Goal: Task Accomplishment & Management: Manage account settings

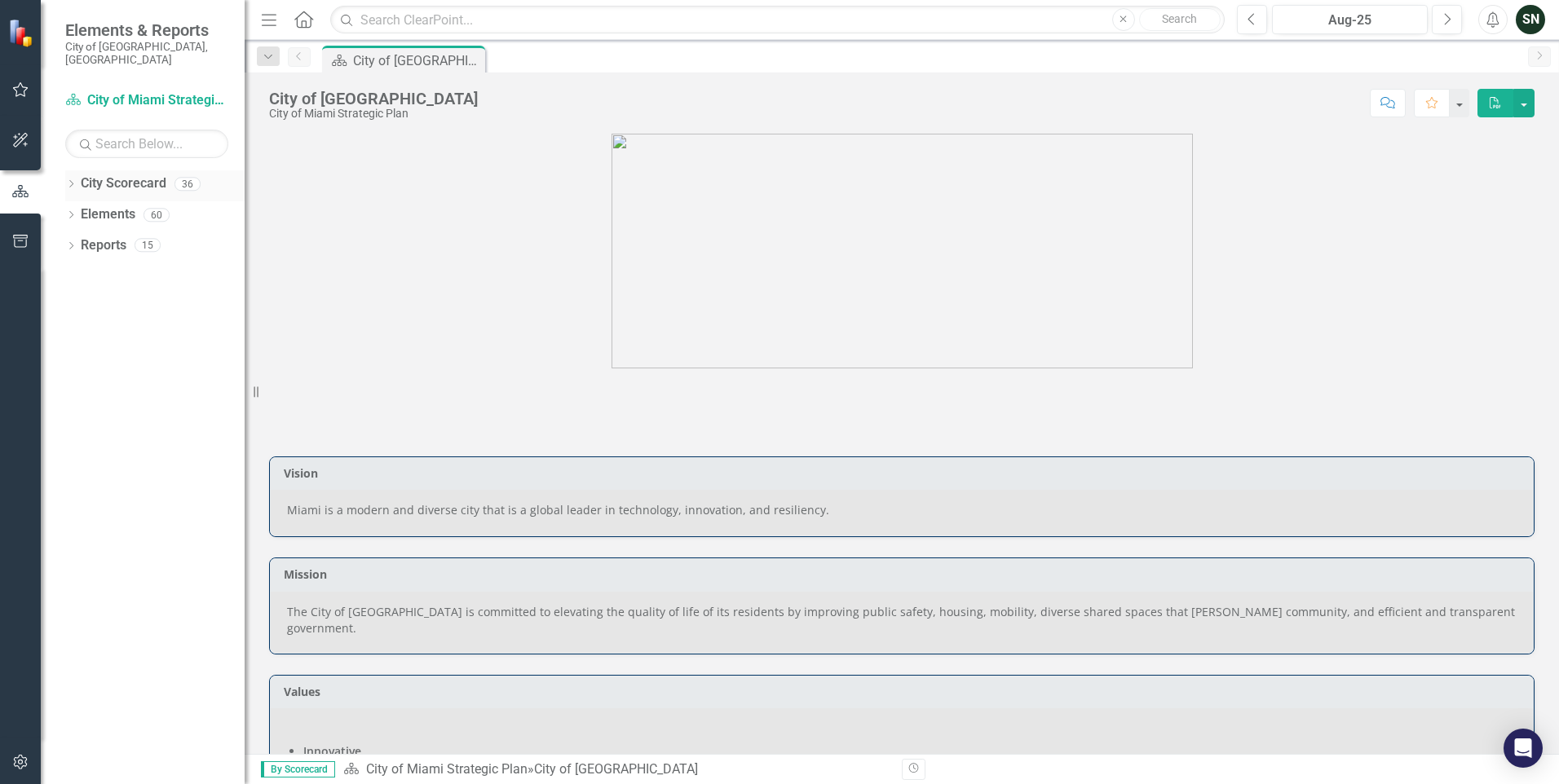
click at [70, 181] on icon "Dropdown" at bounding box center [71, 185] width 11 height 9
click at [77, 239] on icon "Dropdown" at bounding box center [79, 244] width 12 height 10
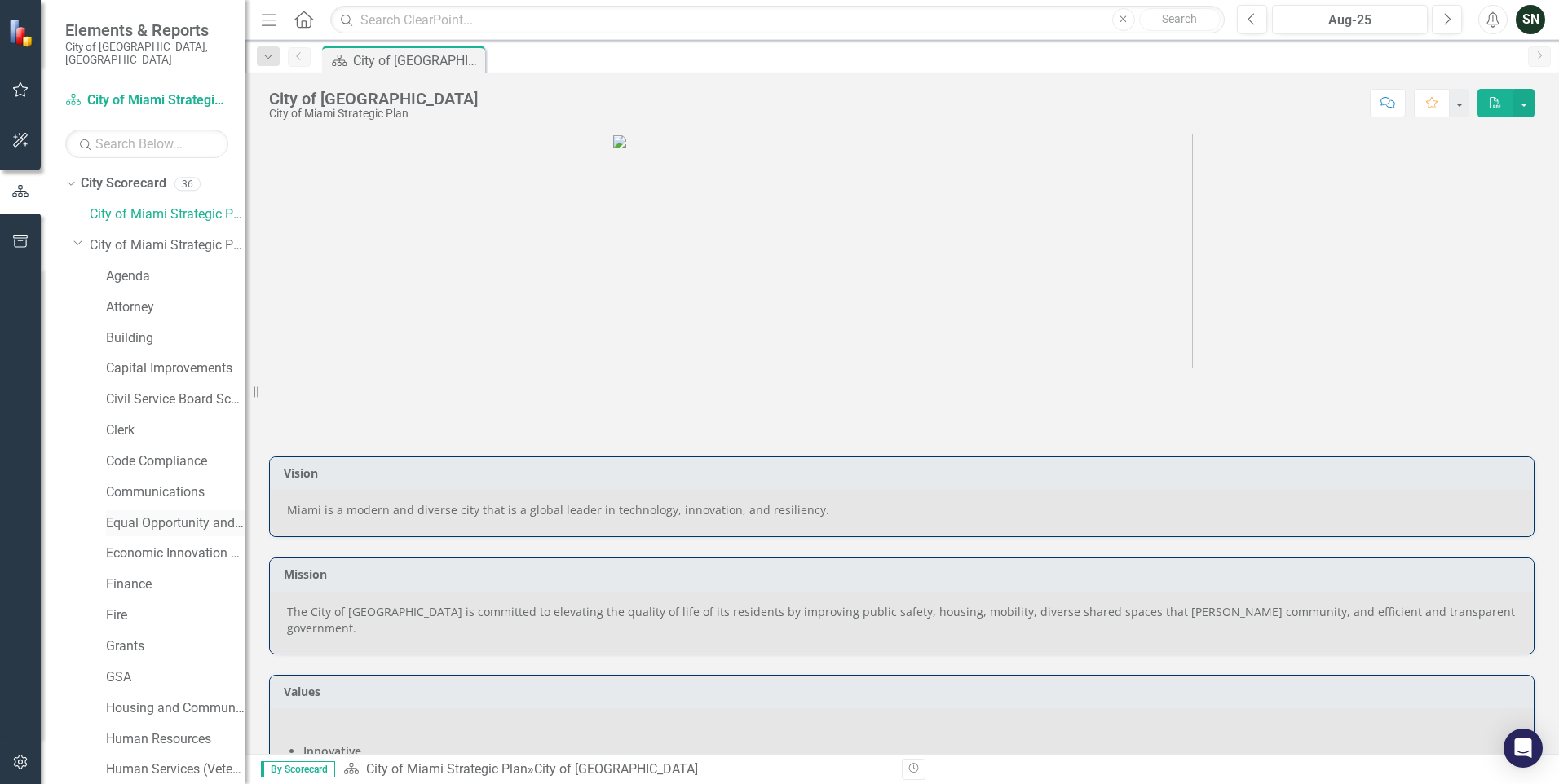
click at [146, 514] on link "Equal Opportunity and Diversity Programs" at bounding box center [176, 523] width 139 height 19
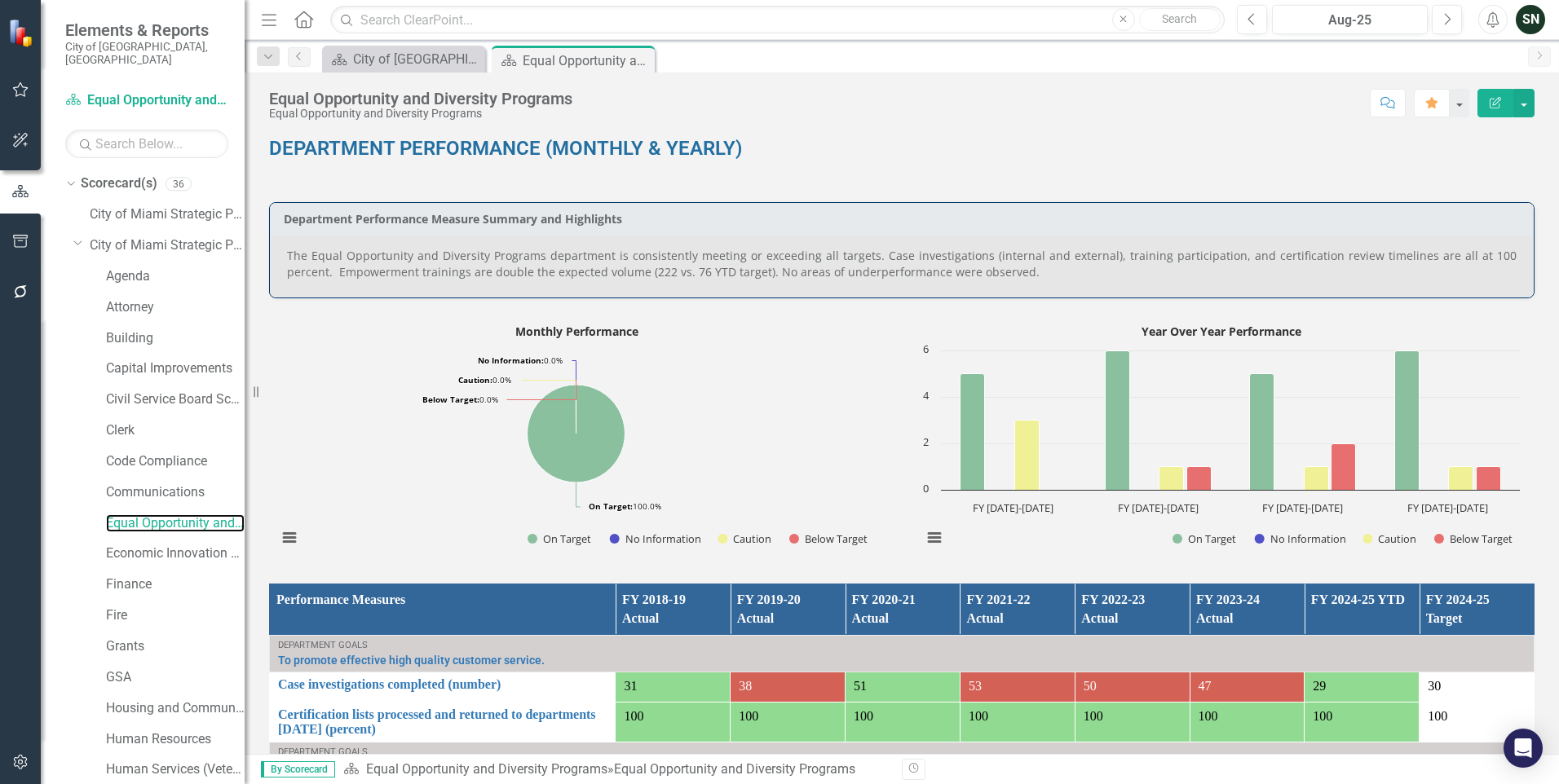
scroll to position [978, 0]
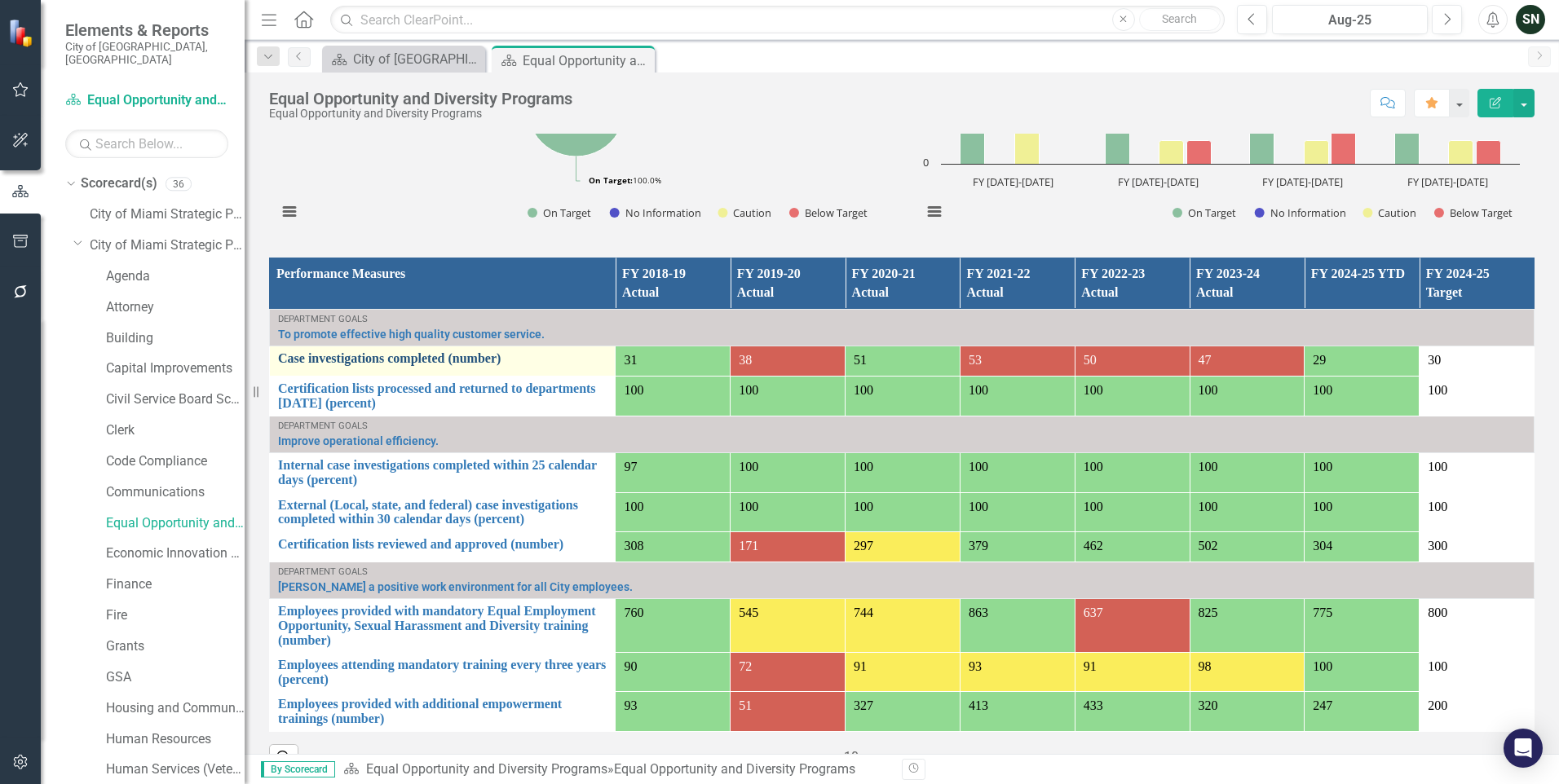
click at [439, 351] on link "Case investigations completed (number)" at bounding box center [442, 359] width 328 height 15
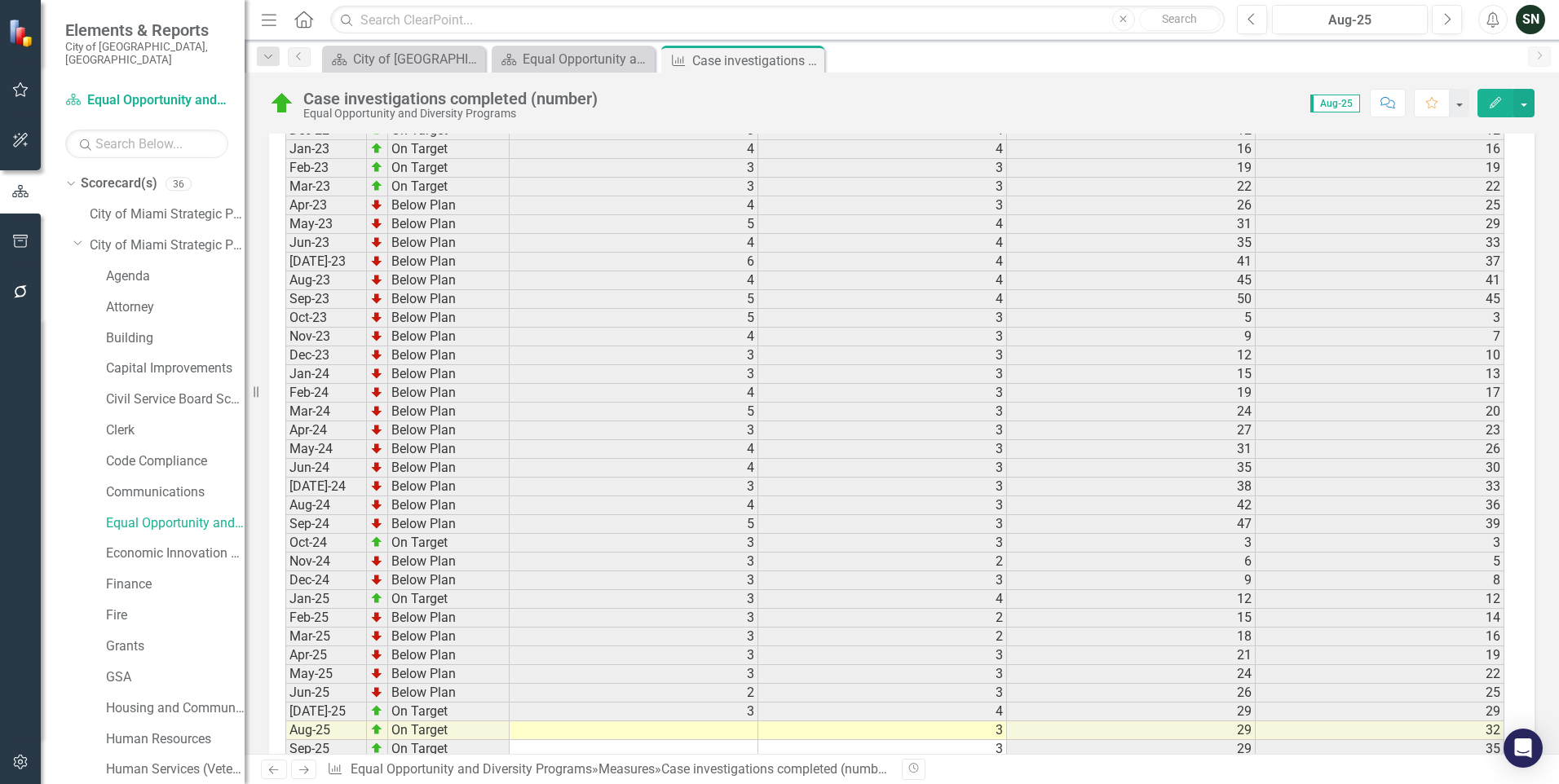
scroll to position [2126, 0]
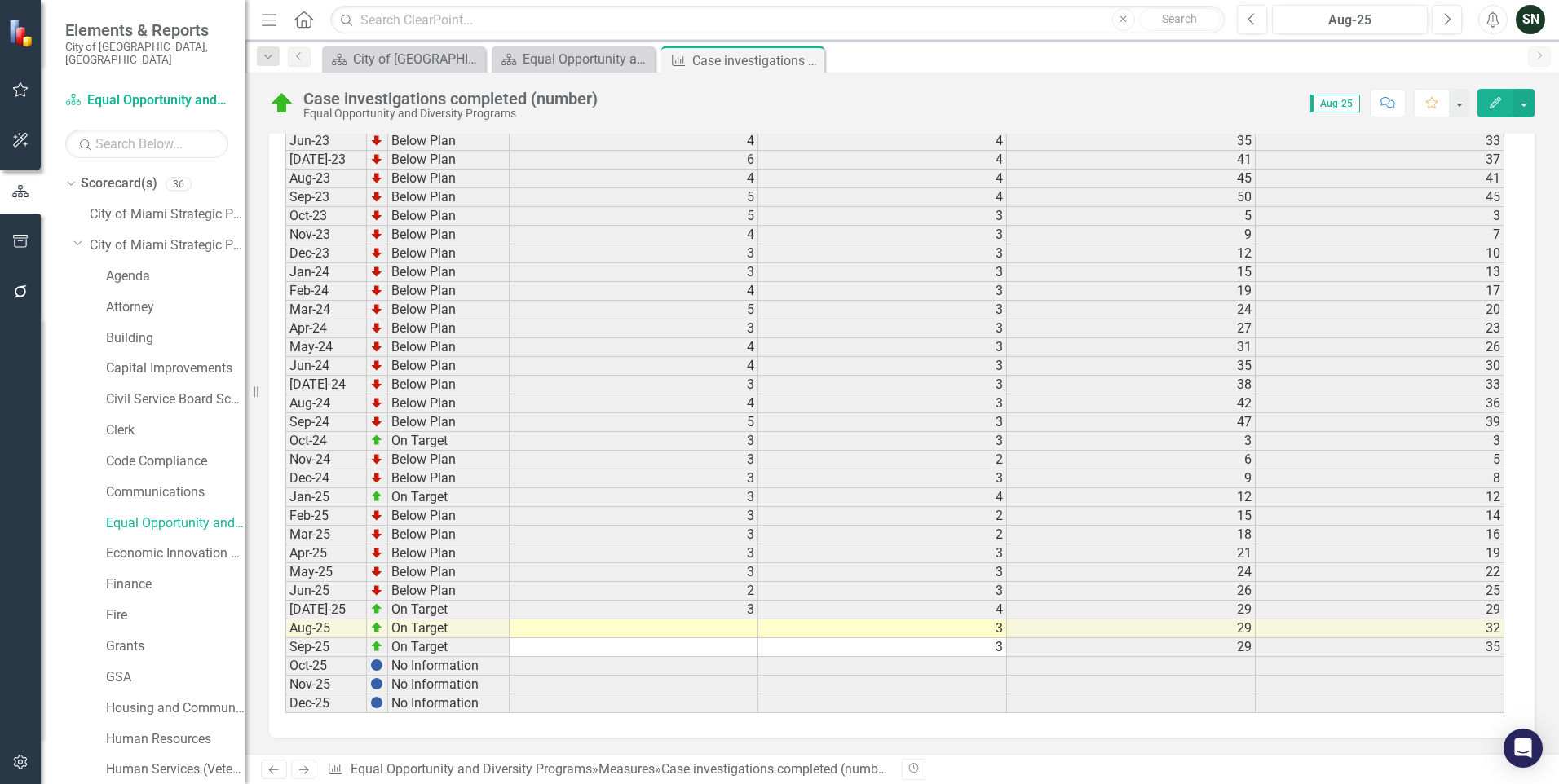
click at [749, 628] on td at bounding box center [634, 628] width 248 height 19
type textarea "3"
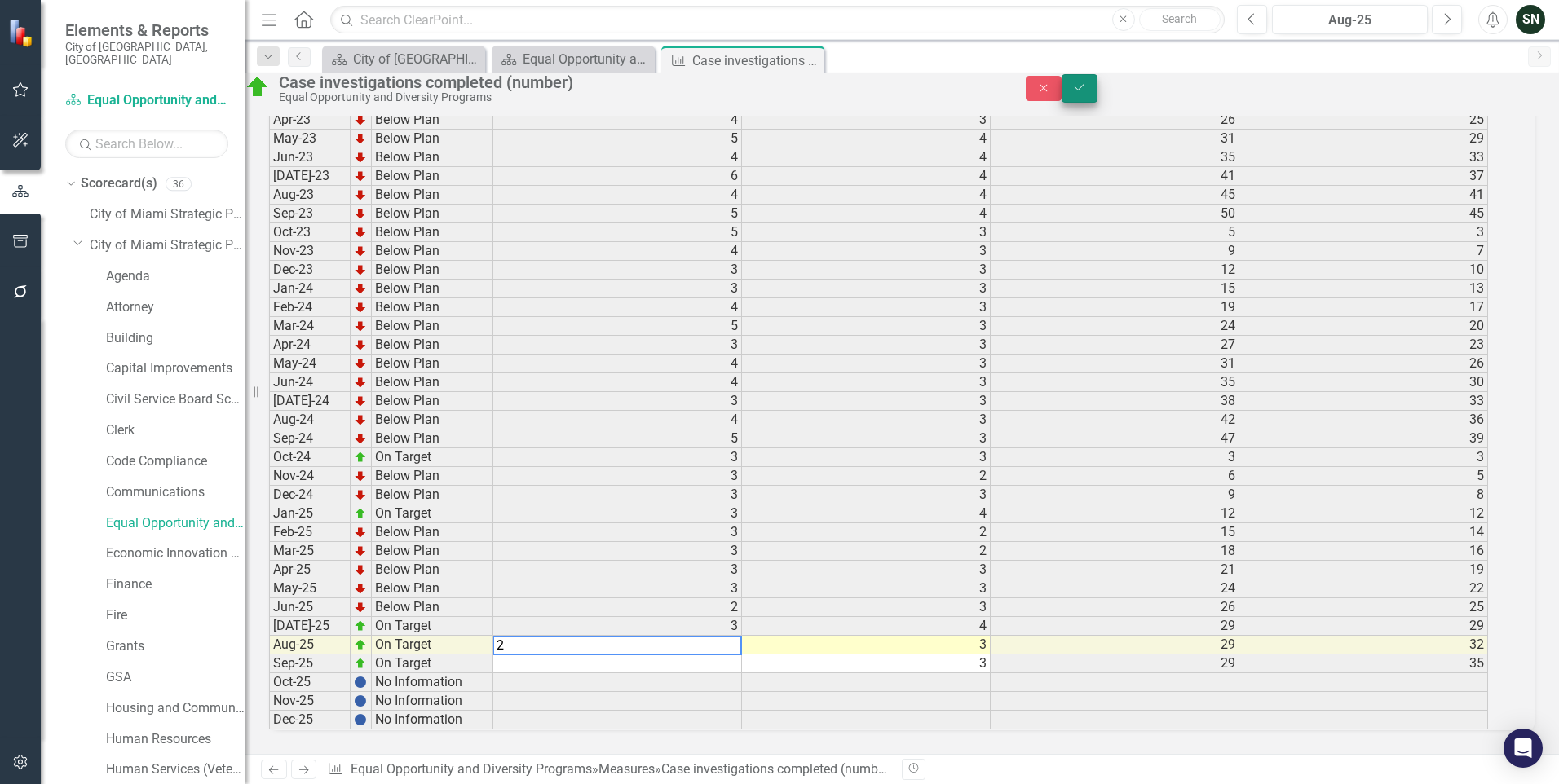
type textarea "2"
click at [1097, 96] on button "Save" at bounding box center [1079, 88] width 36 height 29
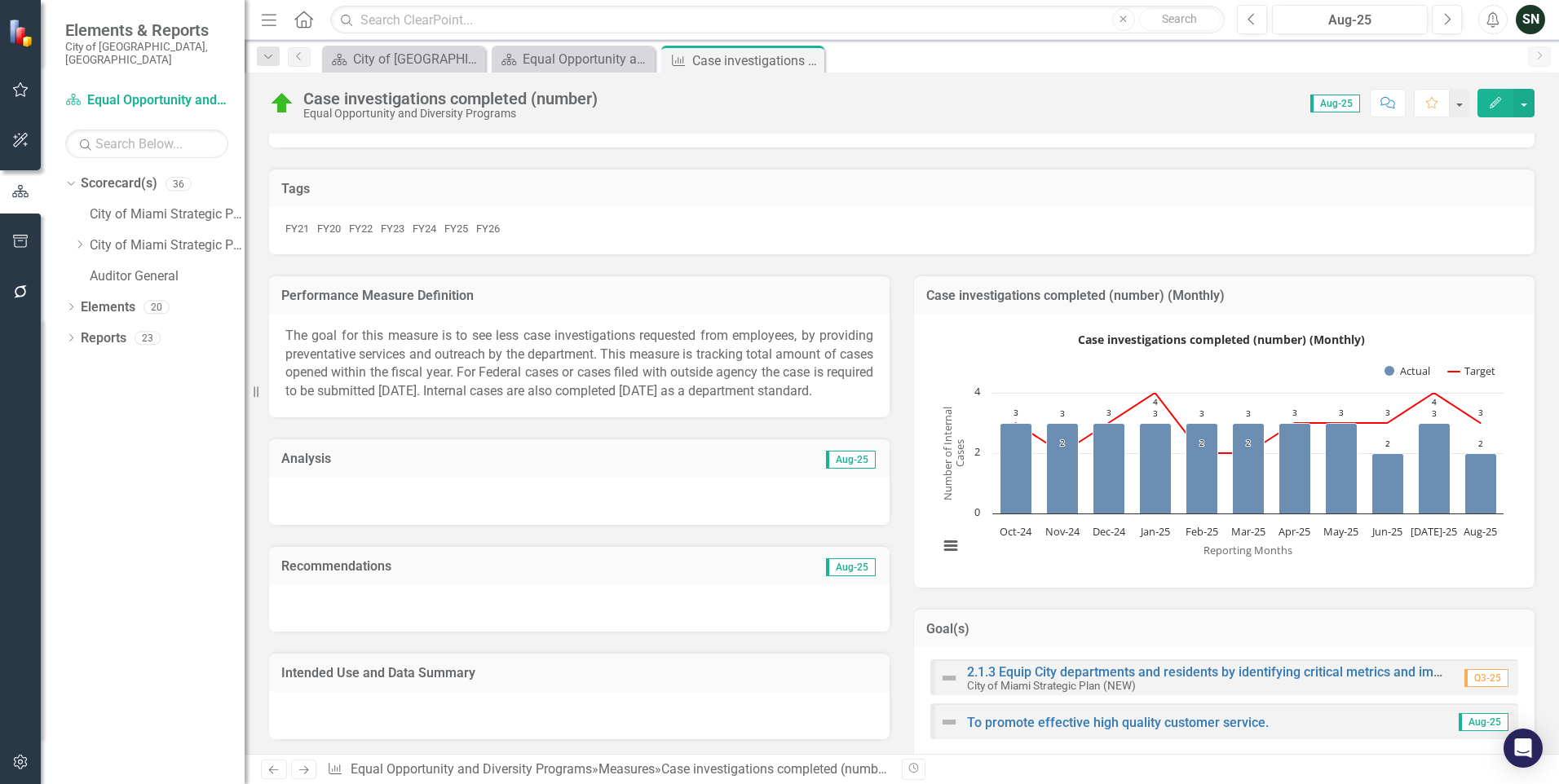
scroll to position [0, 0]
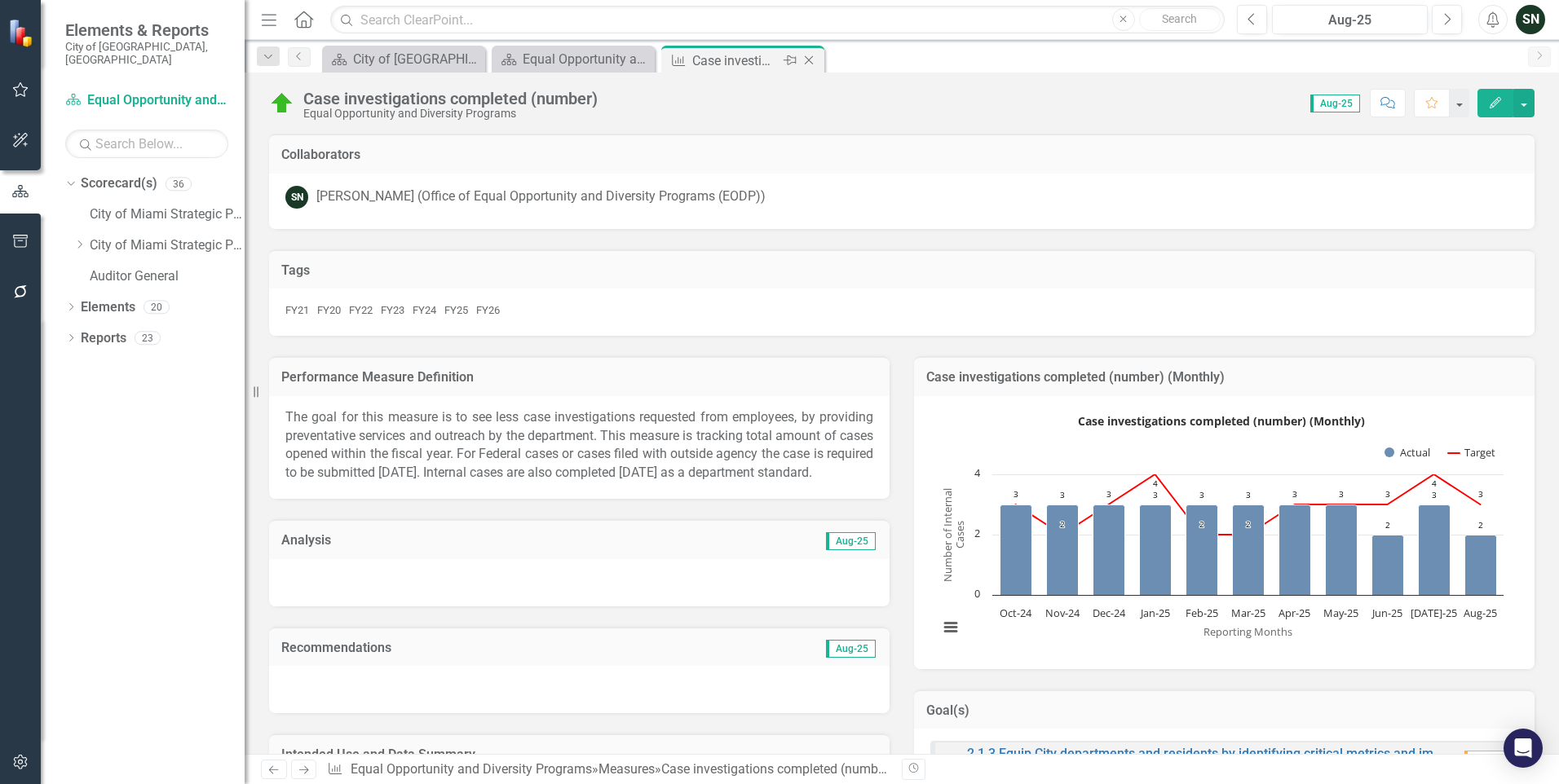
click at [810, 62] on icon "Close" at bounding box center [809, 60] width 16 height 13
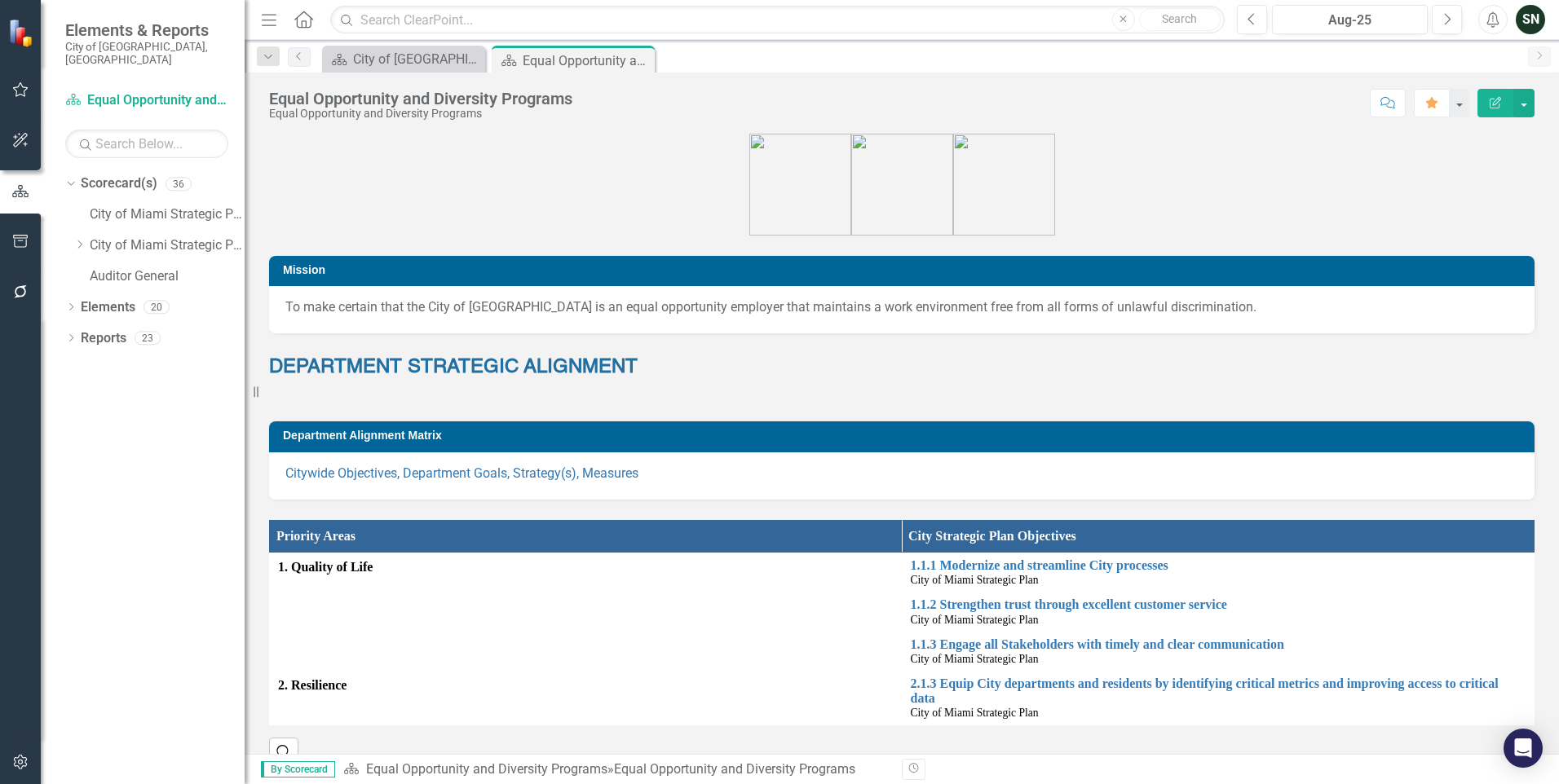
scroll to position [815, 0]
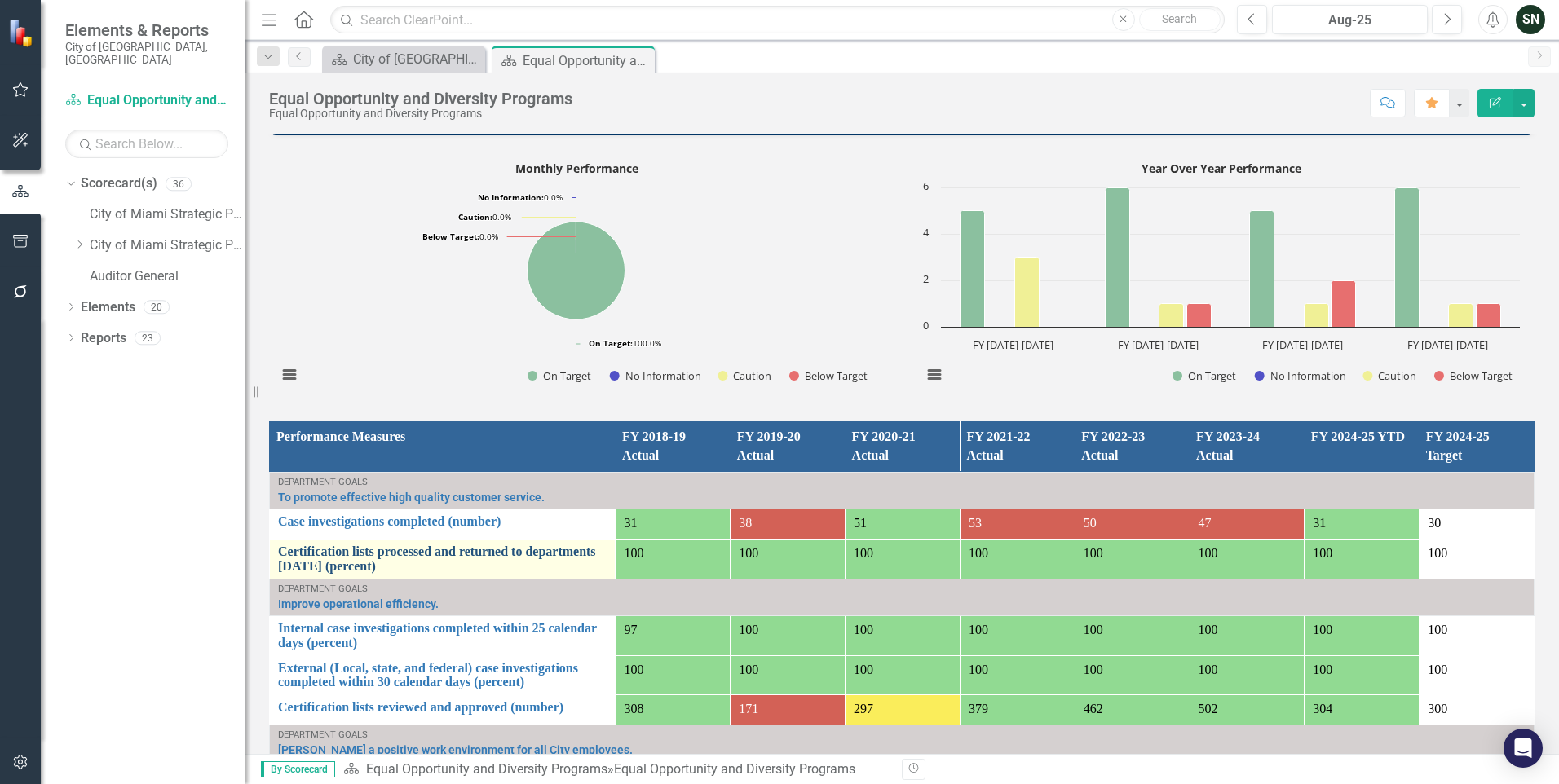
click at [422, 545] on link "Certification lists processed and returned to departments [DATE] (percent)" at bounding box center [442, 559] width 328 height 29
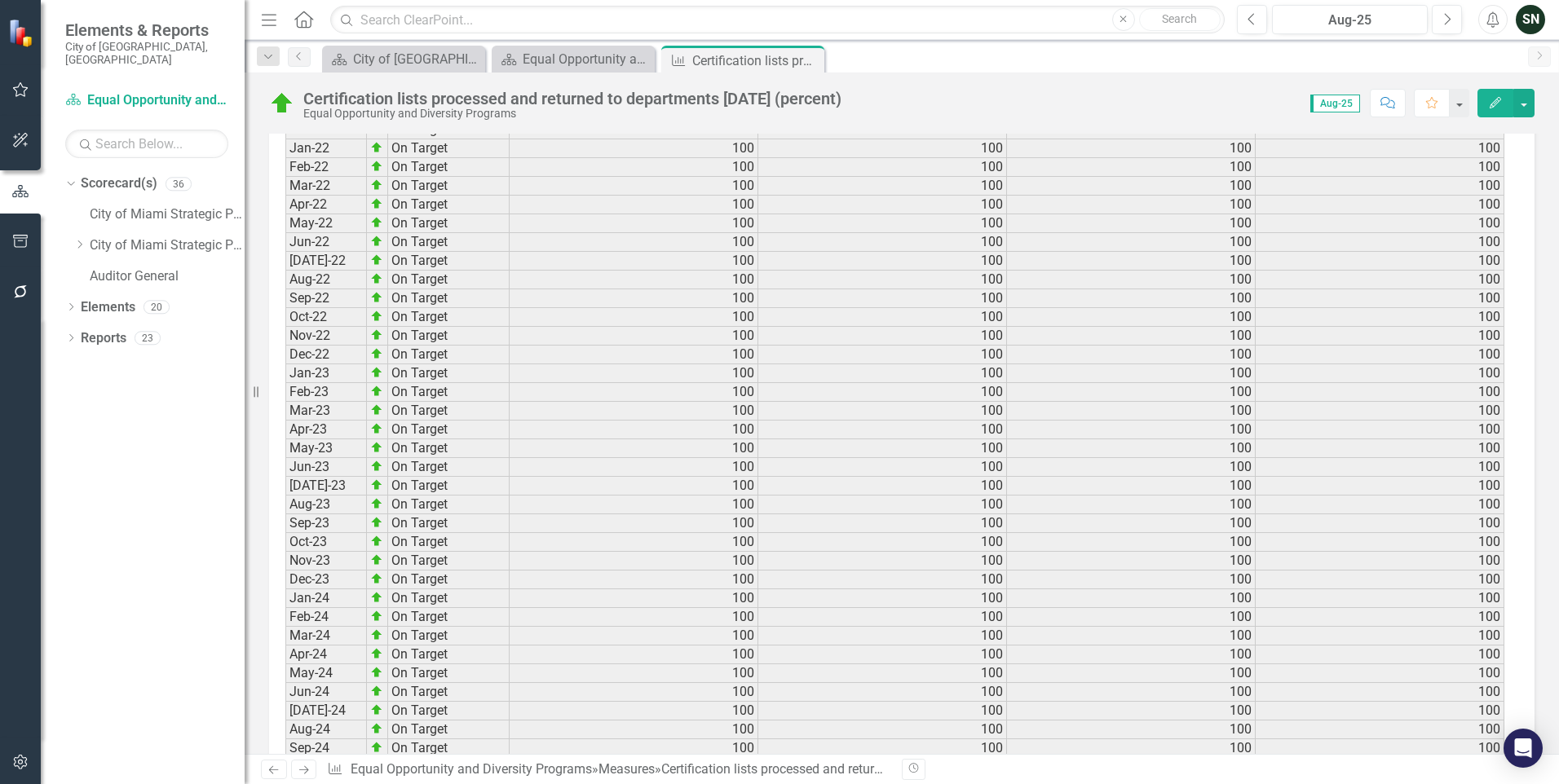
scroll to position [2126, 0]
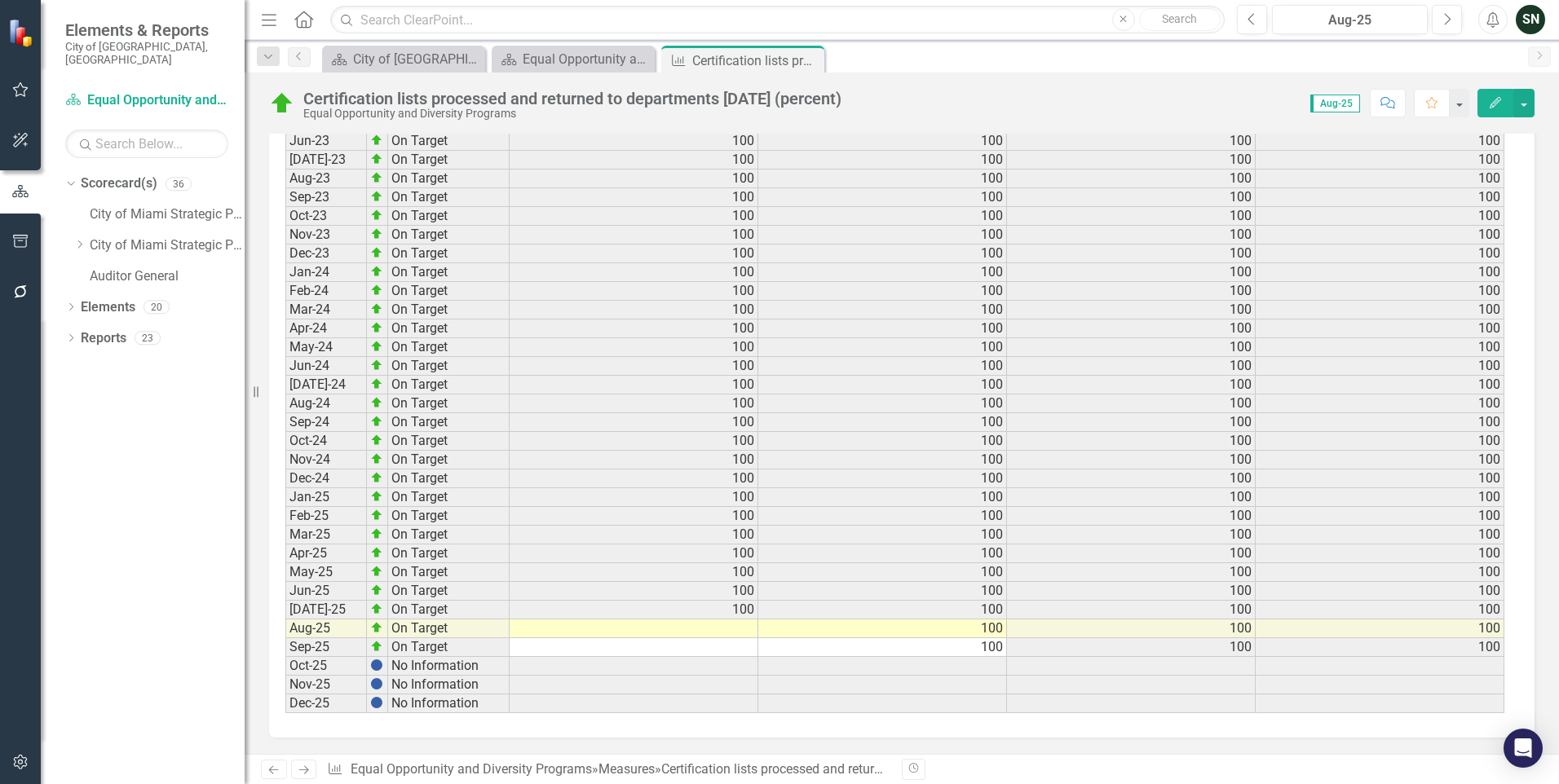
click at [715, 630] on td at bounding box center [634, 628] width 248 height 19
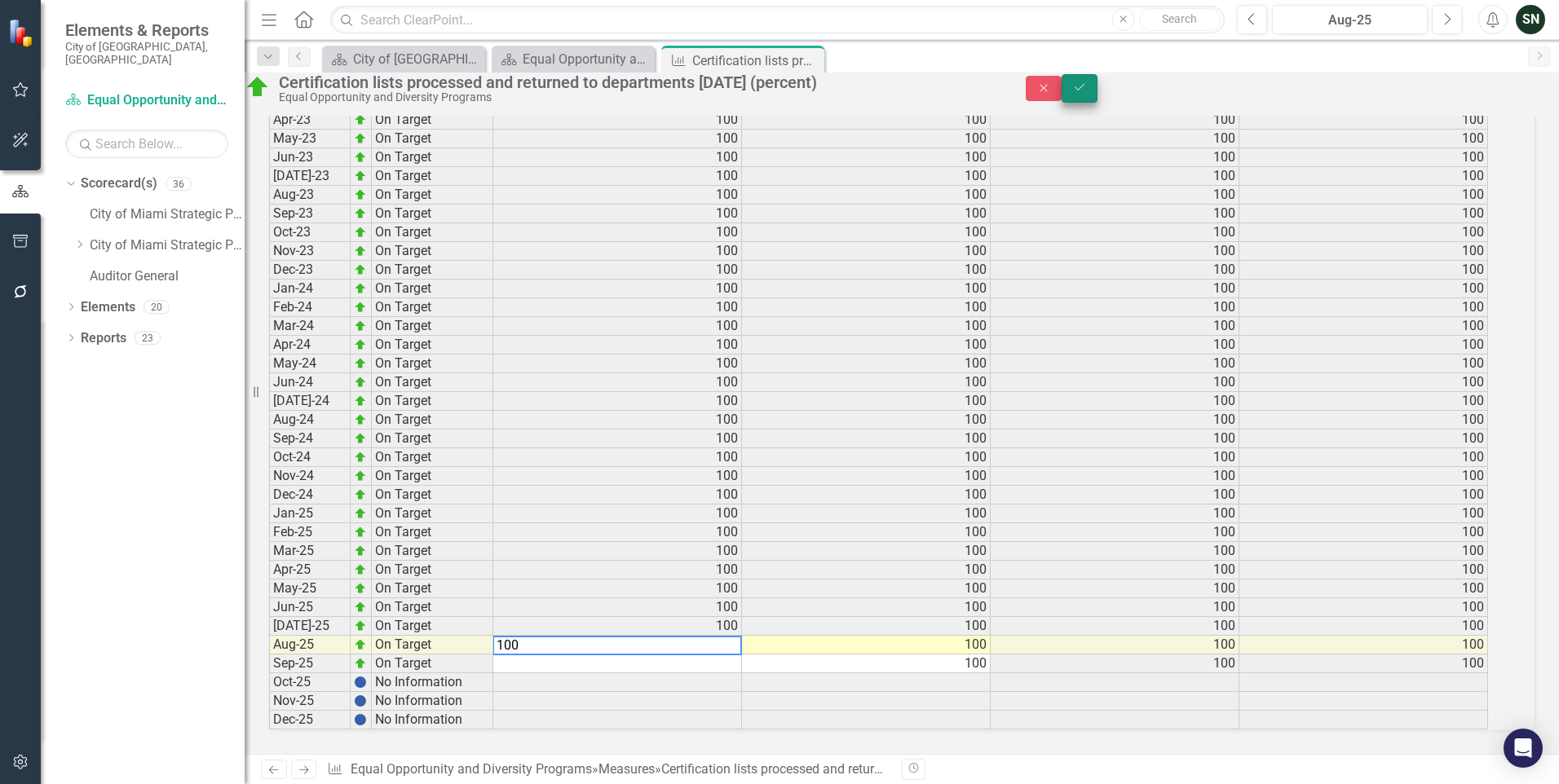
type textarea "100"
click at [1097, 96] on button "Save" at bounding box center [1079, 88] width 36 height 29
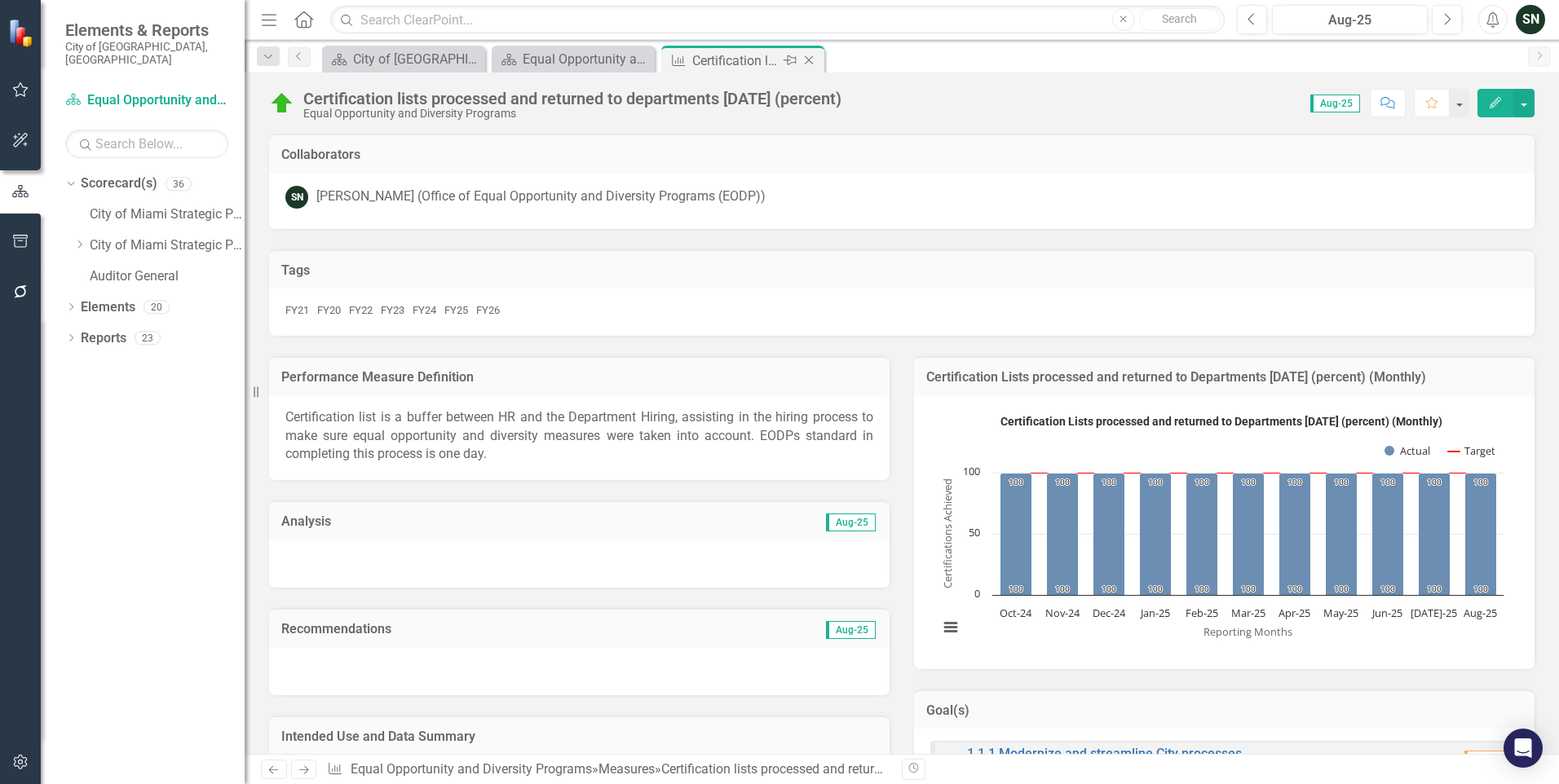
click at [811, 66] on icon "Close" at bounding box center [809, 60] width 16 height 13
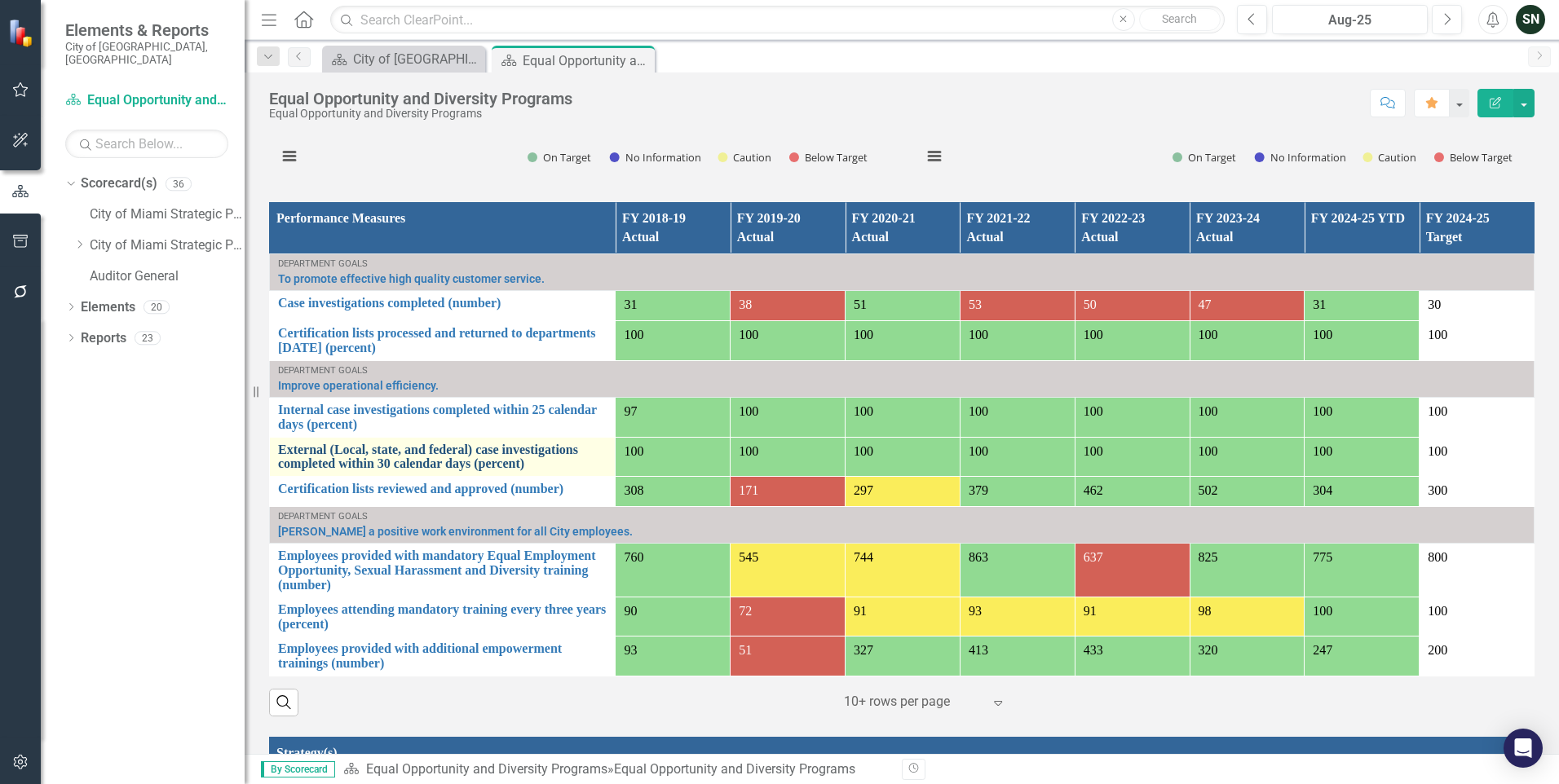
scroll to position [815, 0]
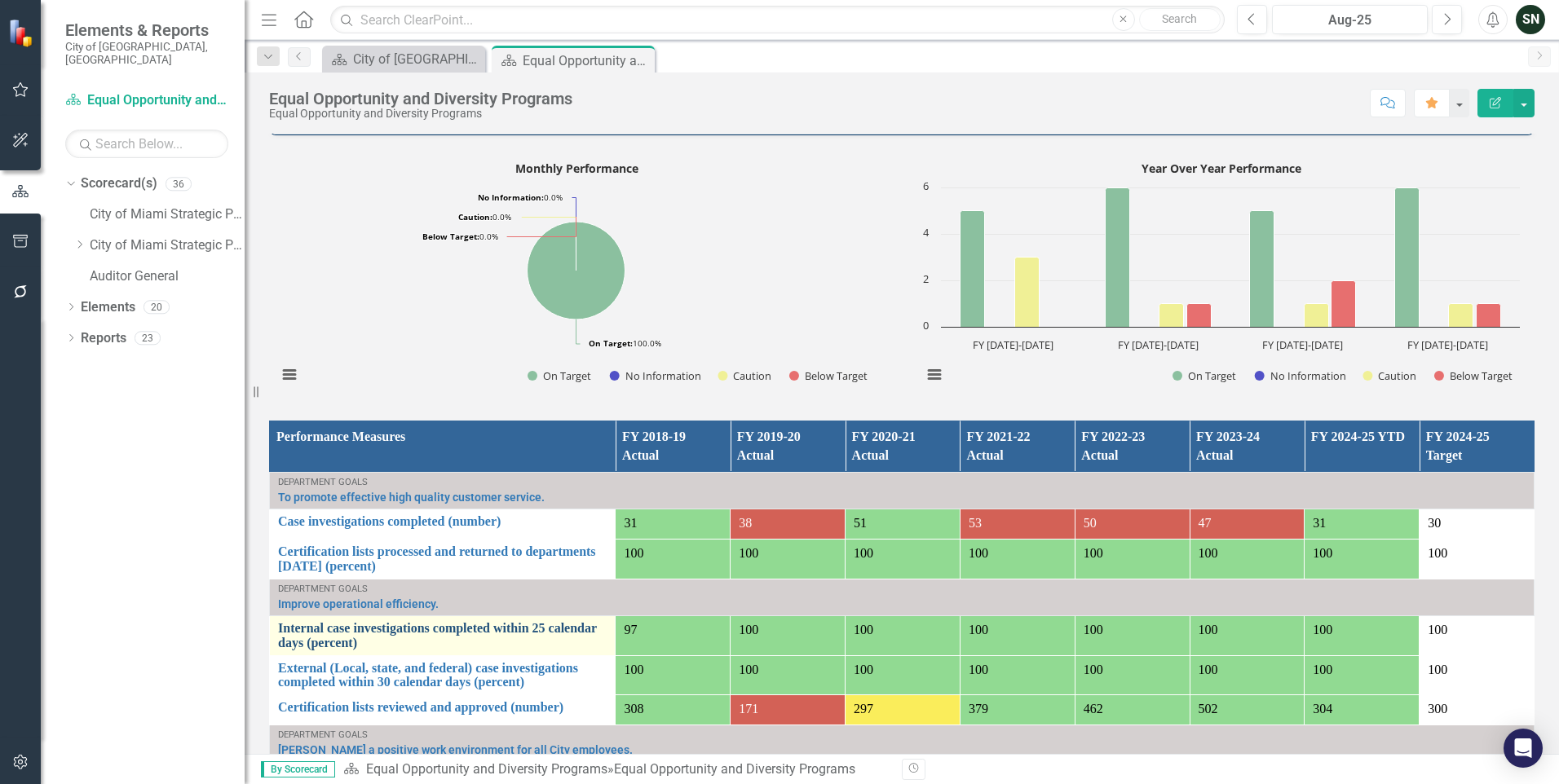
click at [485, 621] on link "Internal case investigations completed within 25 calendar days (percent)" at bounding box center [442, 635] width 328 height 29
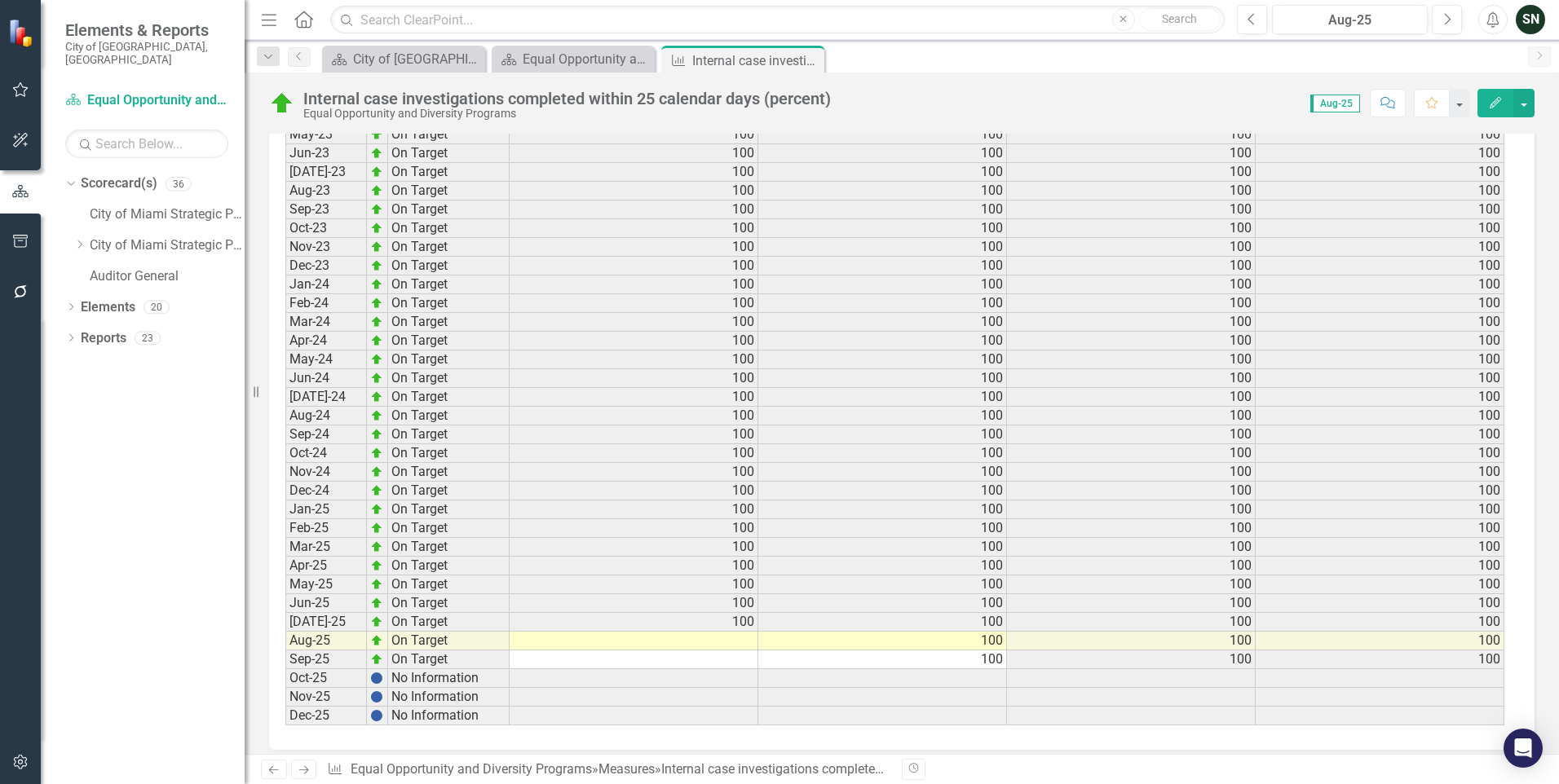
scroll to position [2175, 0]
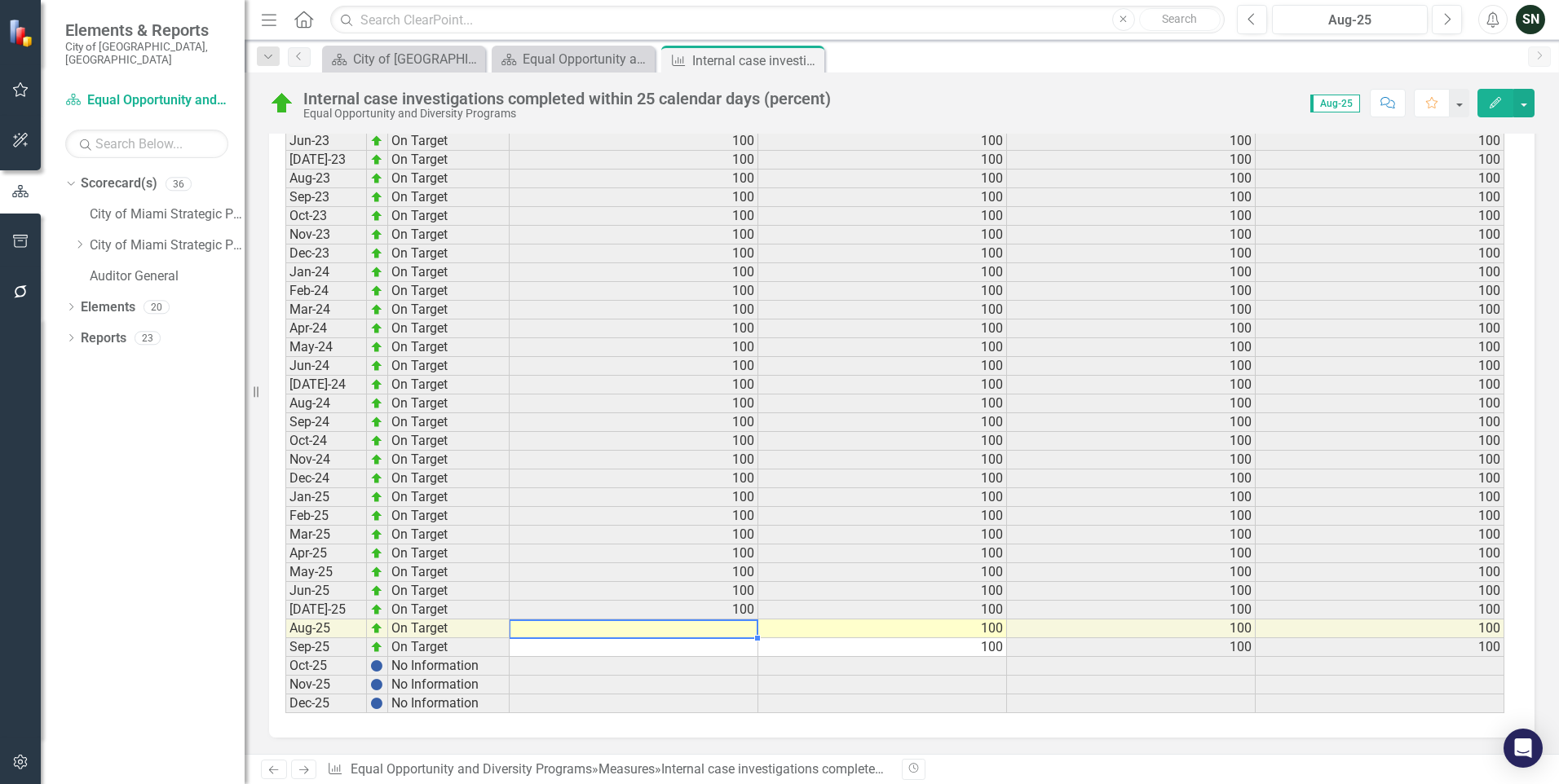
click at [732, 628] on td at bounding box center [634, 628] width 248 height 19
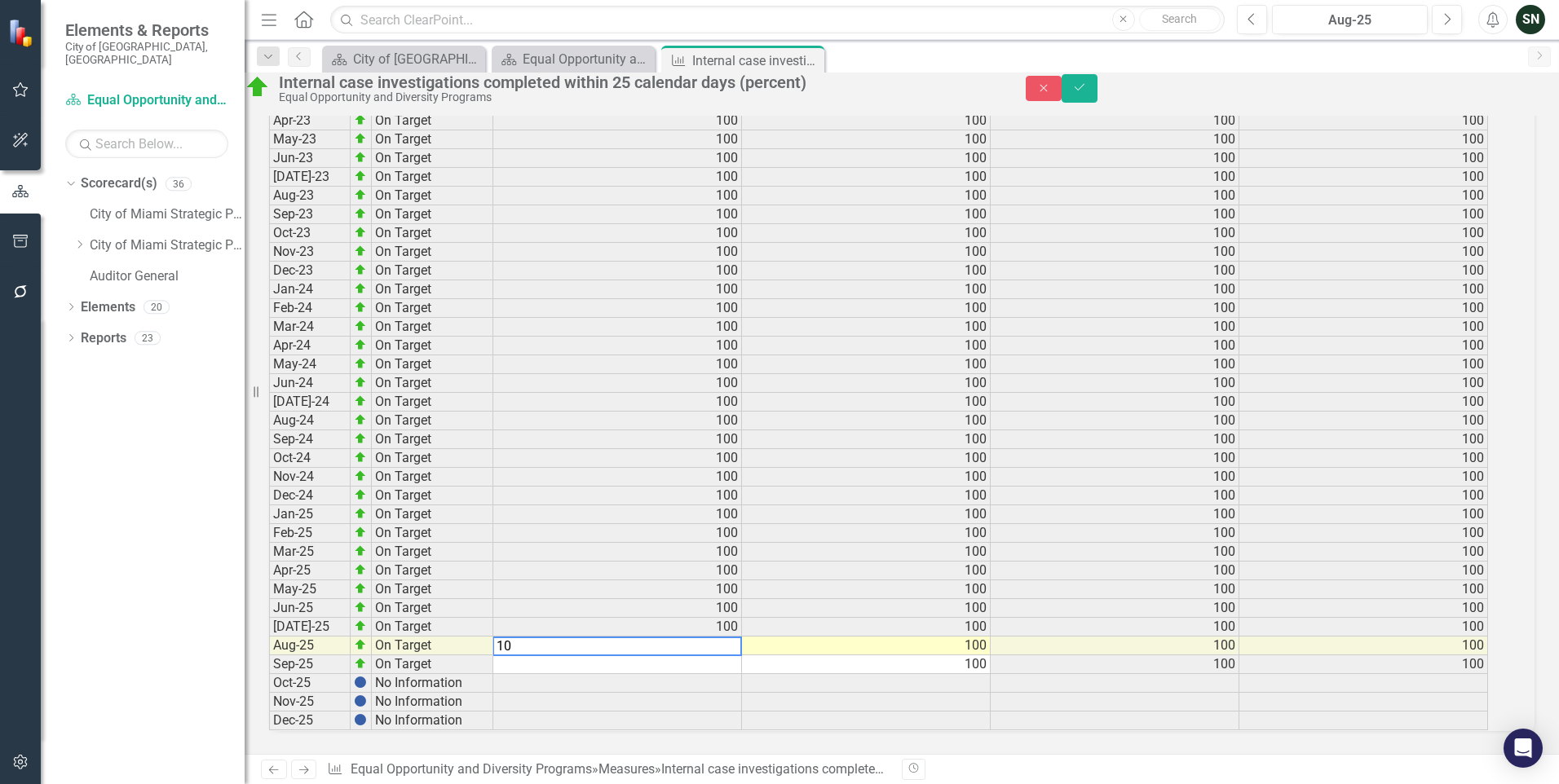
type textarea "100"
